Goal: Task Accomplishment & Management: Manage account settings

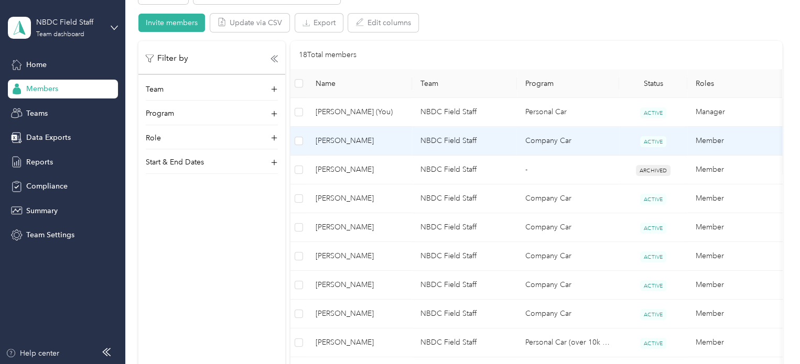
scroll to position [314, 0]
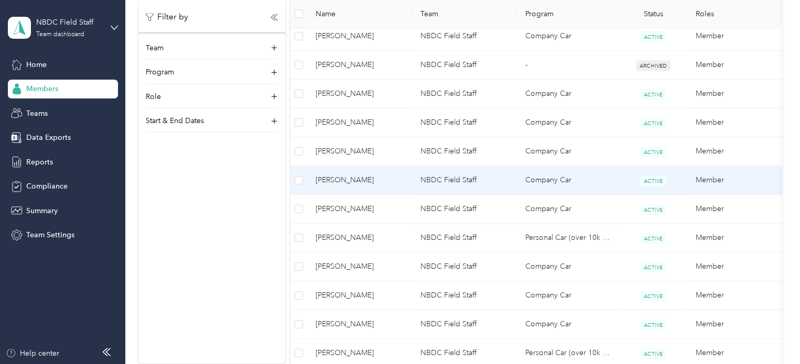
click at [339, 184] on span "[PERSON_NAME]" at bounding box center [359, 180] width 88 height 12
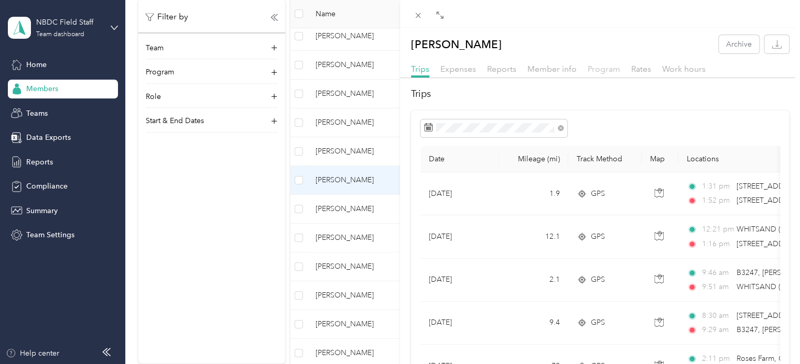
drag, startPoint x: 600, startPoint y: 68, endPoint x: 602, endPoint y: 73, distance: 5.5
click at [602, 69] on span "Program" at bounding box center [603, 69] width 32 height 10
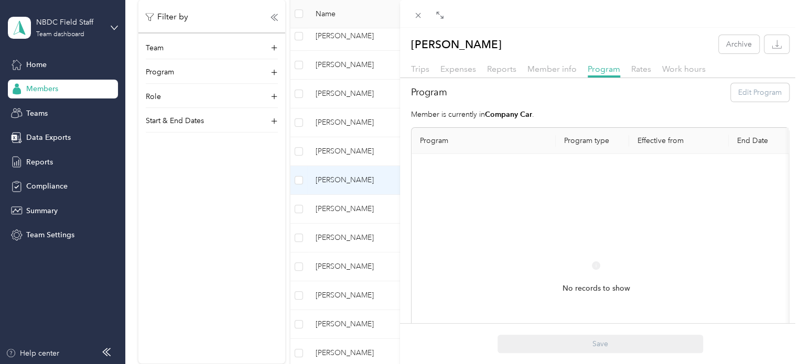
click at [751, 87] on div "Program Edit Program" at bounding box center [600, 92] width 378 height 18
click at [751, 92] on div "Program Edit Program" at bounding box center [600, 92] width 378 height 18
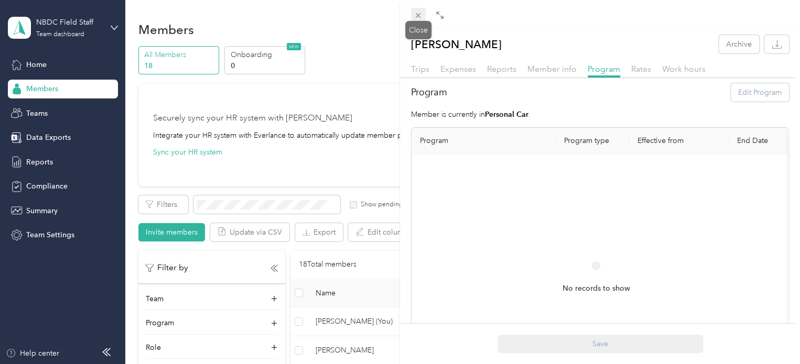
click at [415, 18] on icon at bounding box center [417, 15] width 9 height 9
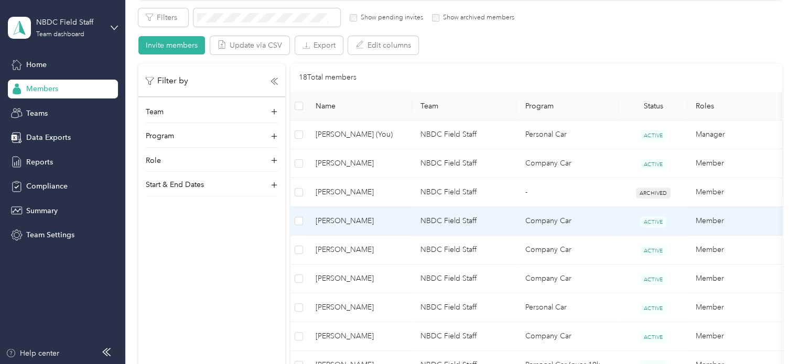
scroll to position [210, 0]
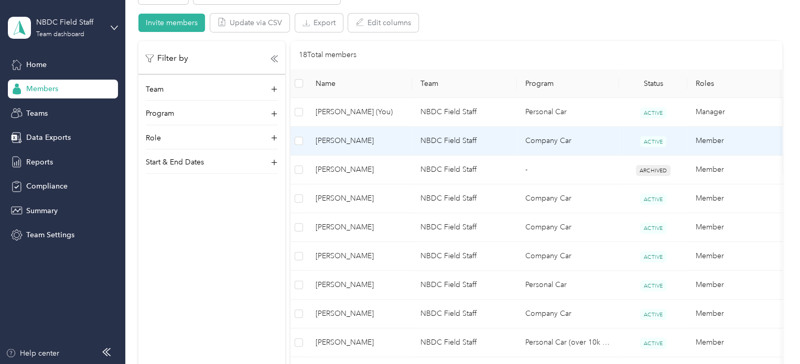
click at [652, 138] on span "ACTIVE" at bounding box center [653, 141] width 26 height 11
click at [562, 140] on td "Company Car" at bounding box center [568, 141] width 102 height 29
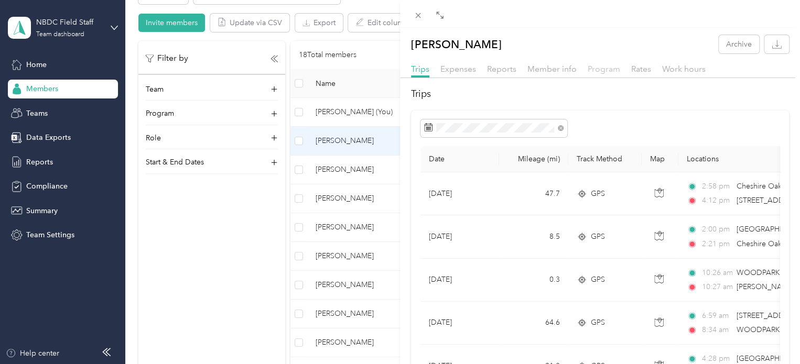
click at [604, 67] on span "Program" at bounding box center [603, 69] width 32 height 10
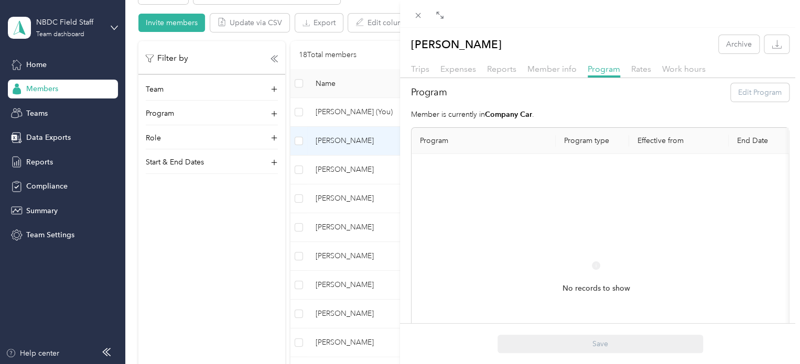
click at [752, 90] on div "Program Edit Program" at bounding box center [600, 92] width 378 height 18
click at [557, 104] on div "Program Edit Program Member is currently in Company Car . Program Program type …" at bounding box center [600, 252] width 400 height 338
